Goal: Information Seeking & Learning: Understand process/instructions

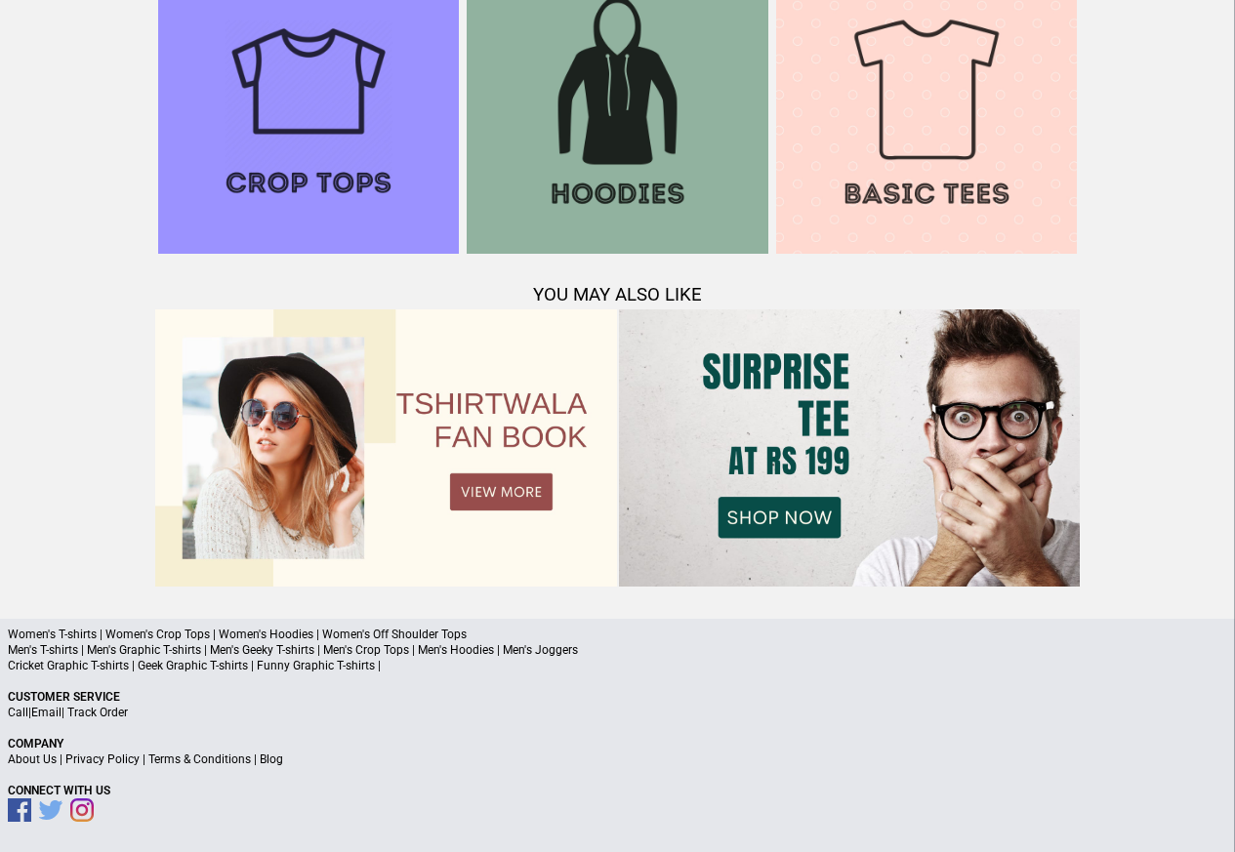
scroll to position [1884, 0]
click at [187, 759] on link "Terms & Conditions" at bounding box center [199, 759] width 102 height 14
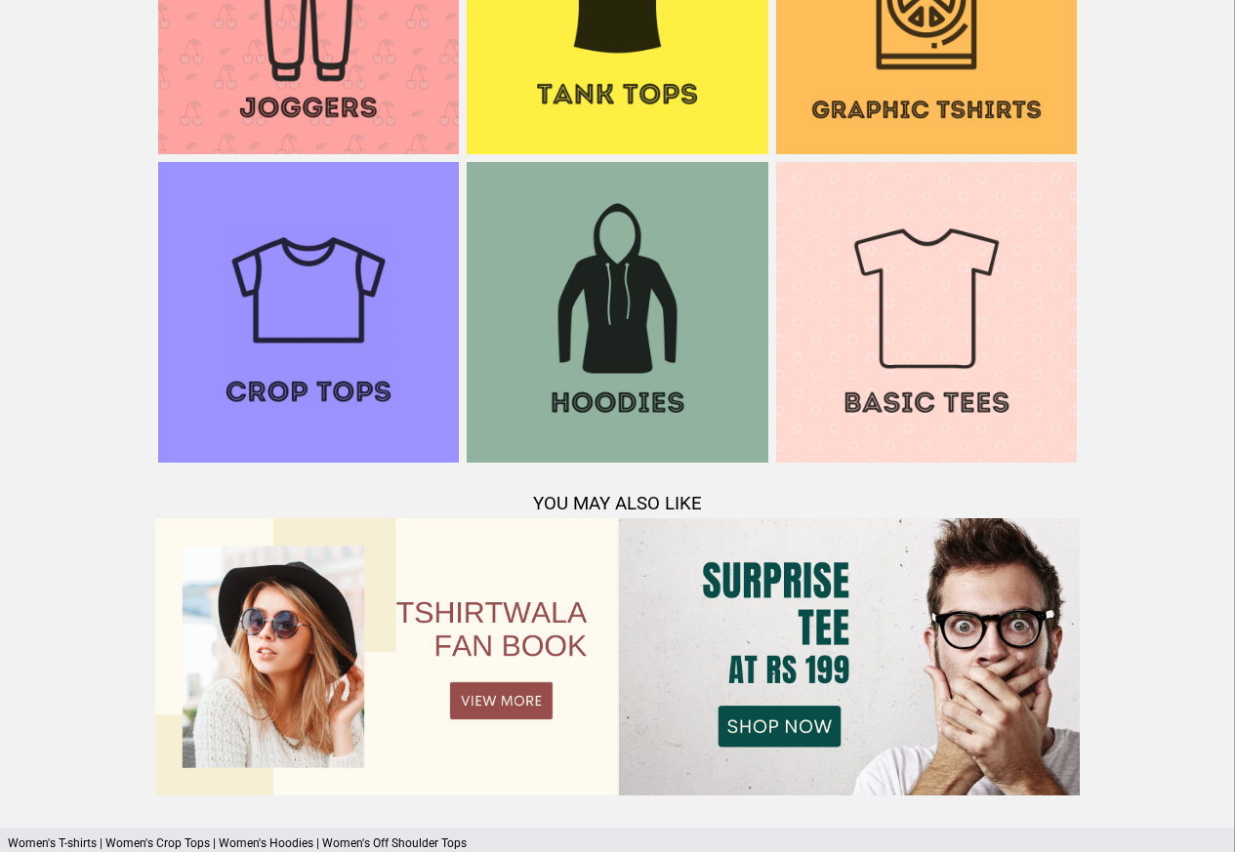
scroll to position [1884, 0]
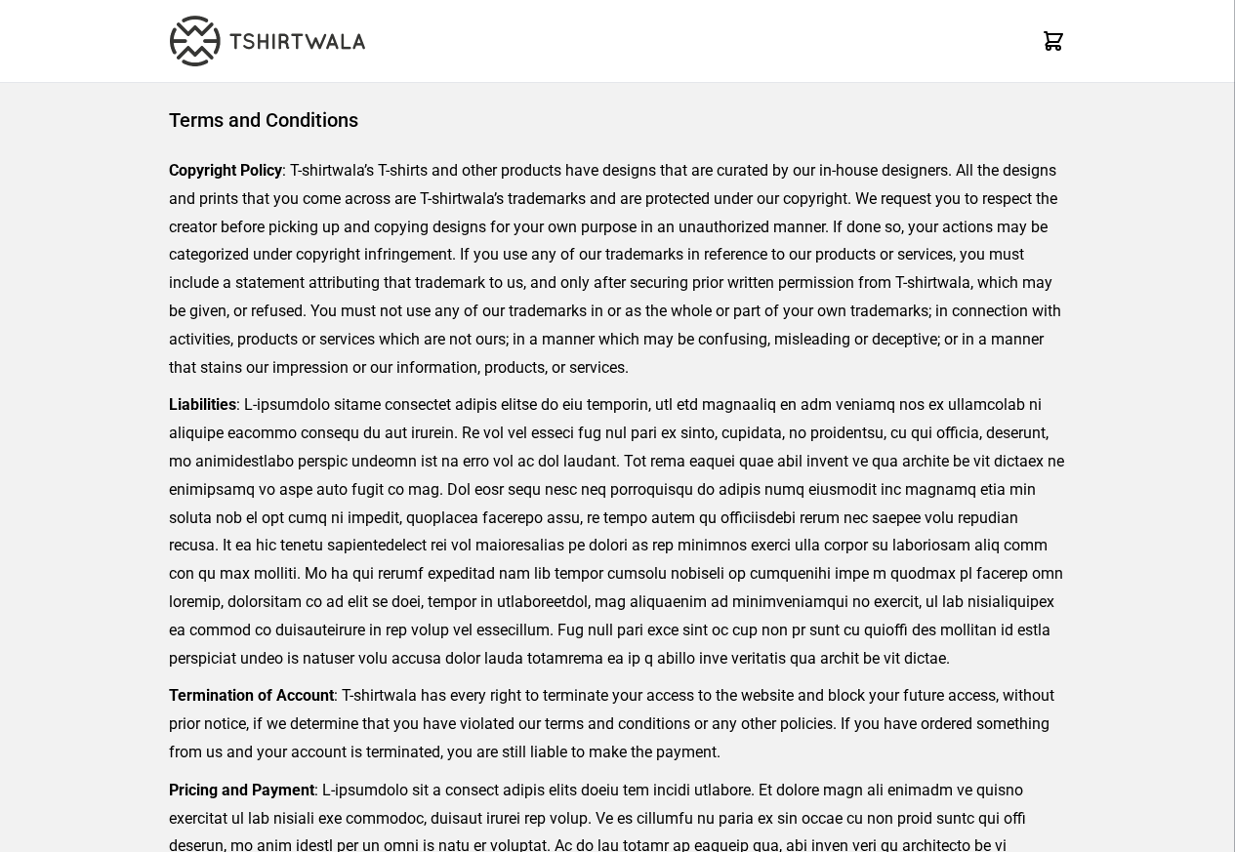
scroll to position [449, 0]
